Goal: Find specific page/section

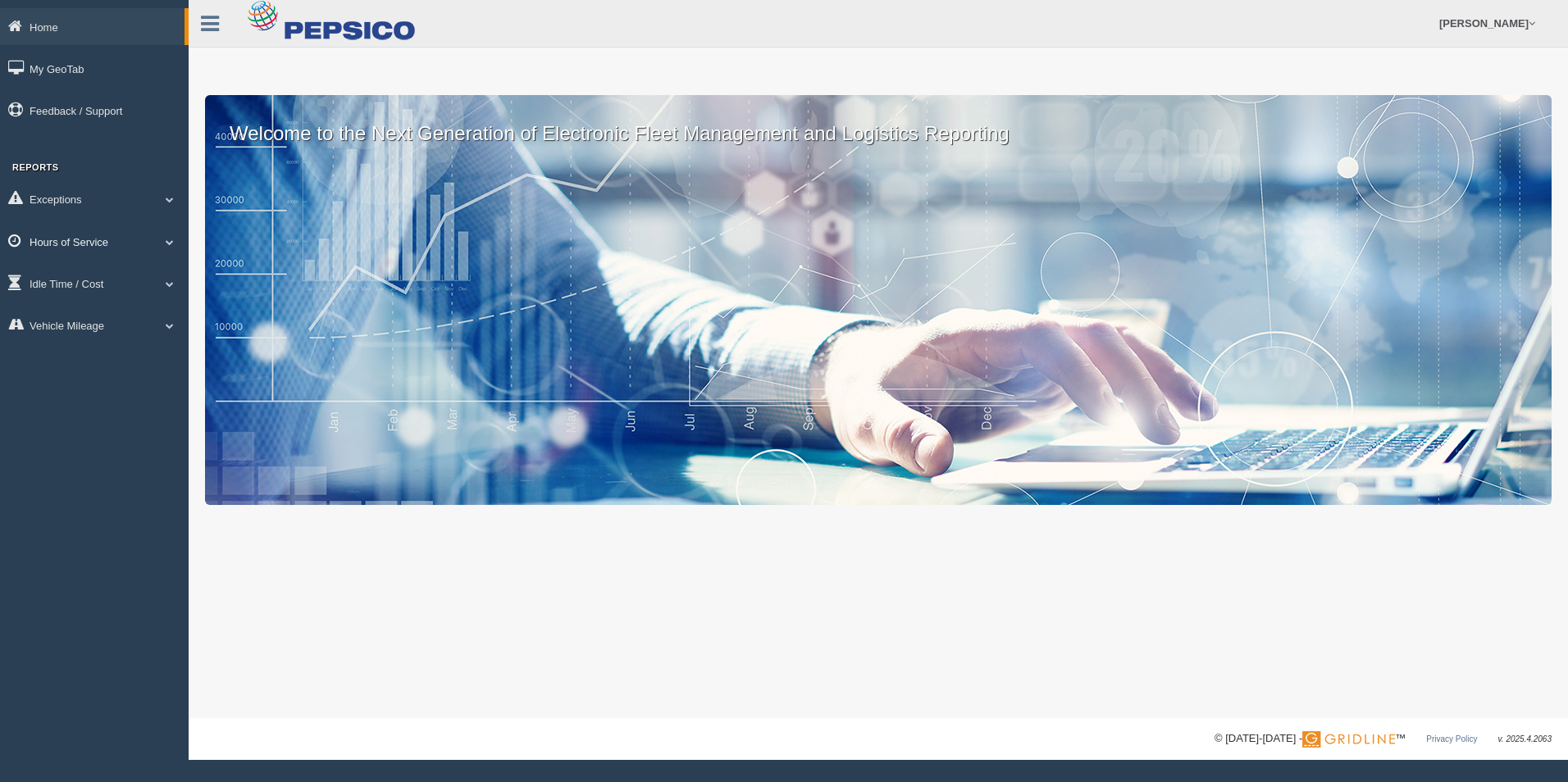
click at [110, 243] on link "Hours of Service" at bounding box center [94, 242] width 189 height 37
click at [132, 272] on link "HOS Explanation Reports" at bounding box center [106, 279] width 155 height 29
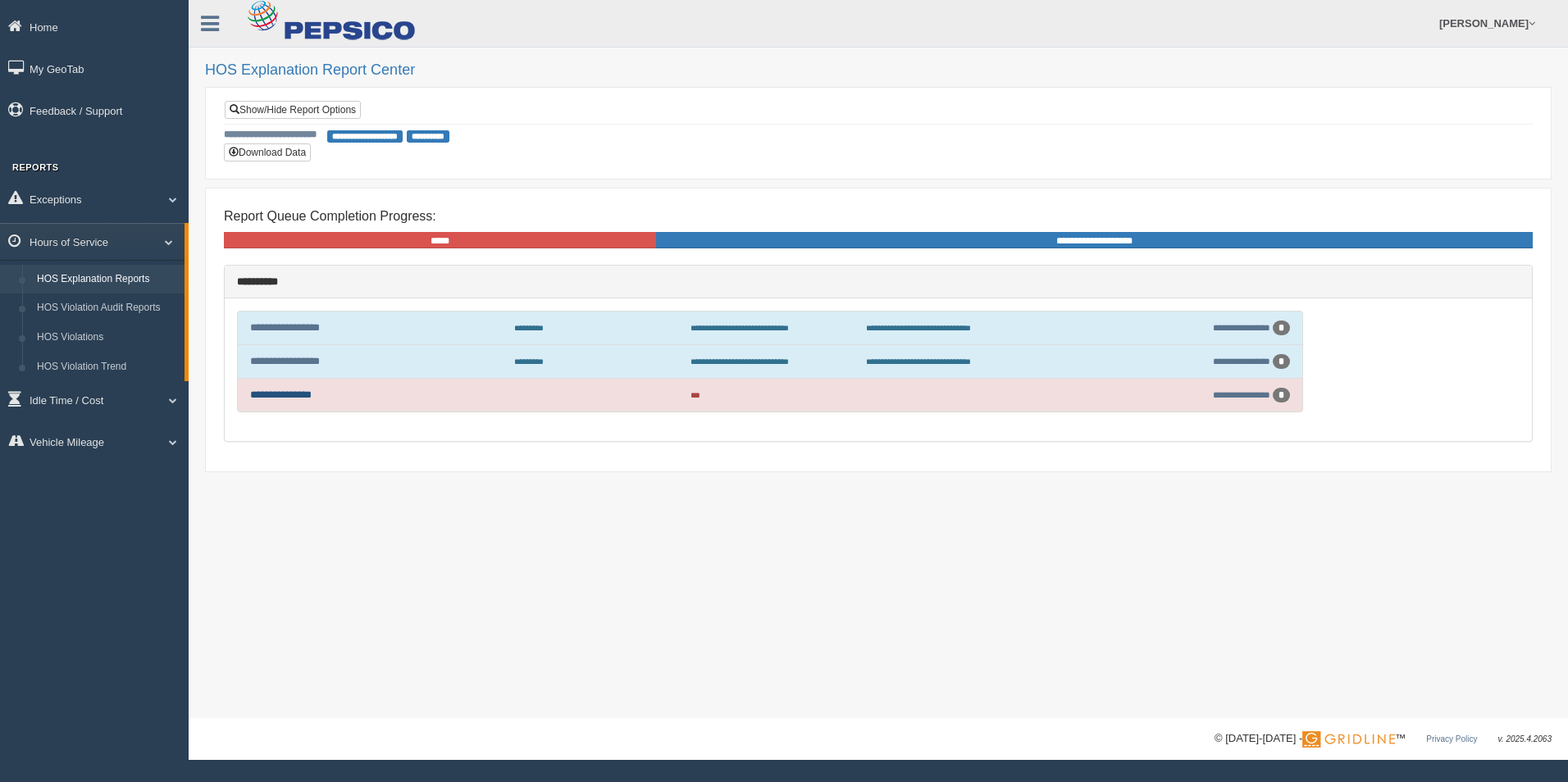
click at [279, 399] on link "**********" at bounding box center [280, 395] width 61 height 11
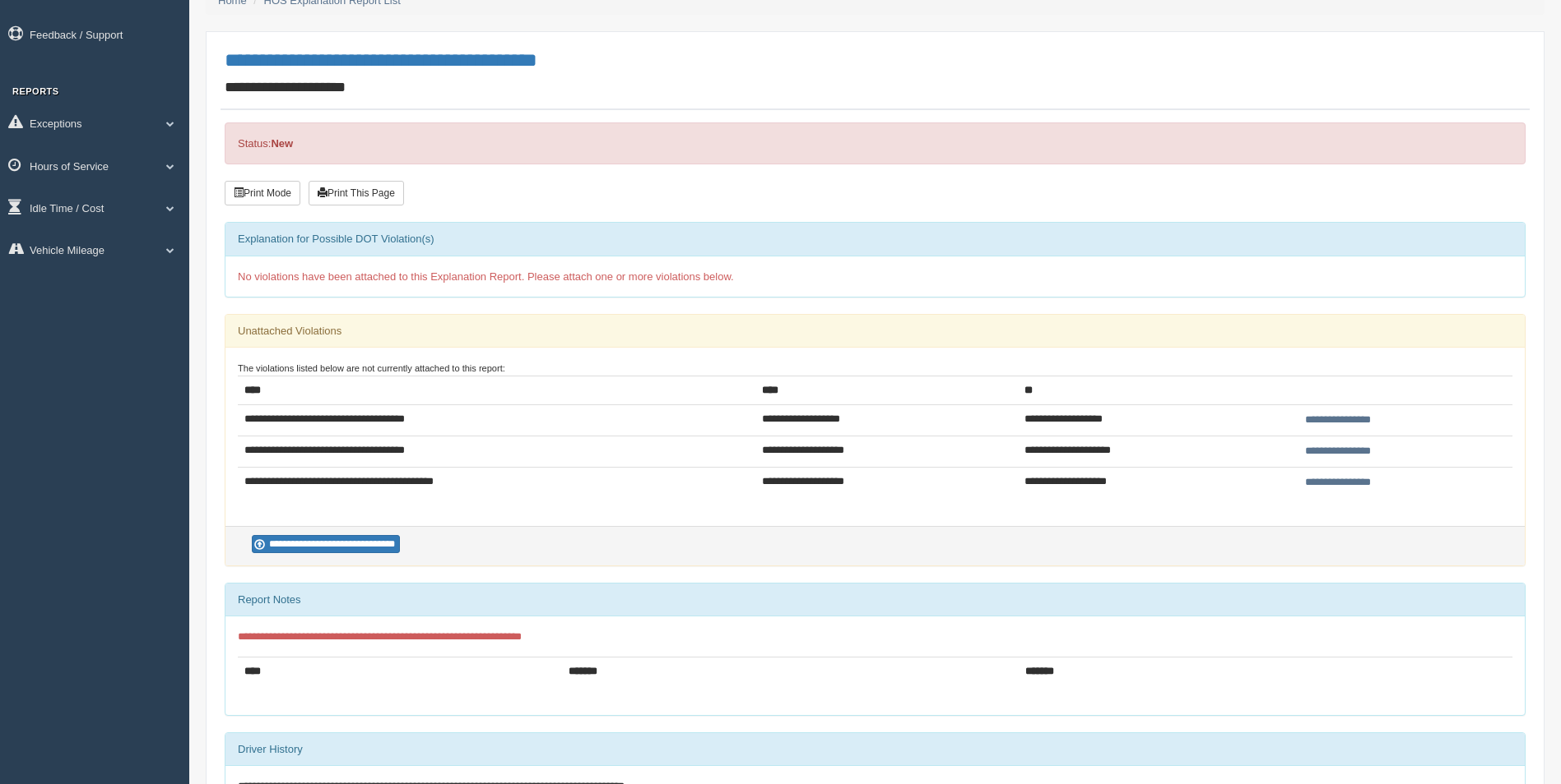
scroll to position [83, 0]
